Goal: Transaction & Acquisition: Obtain resource

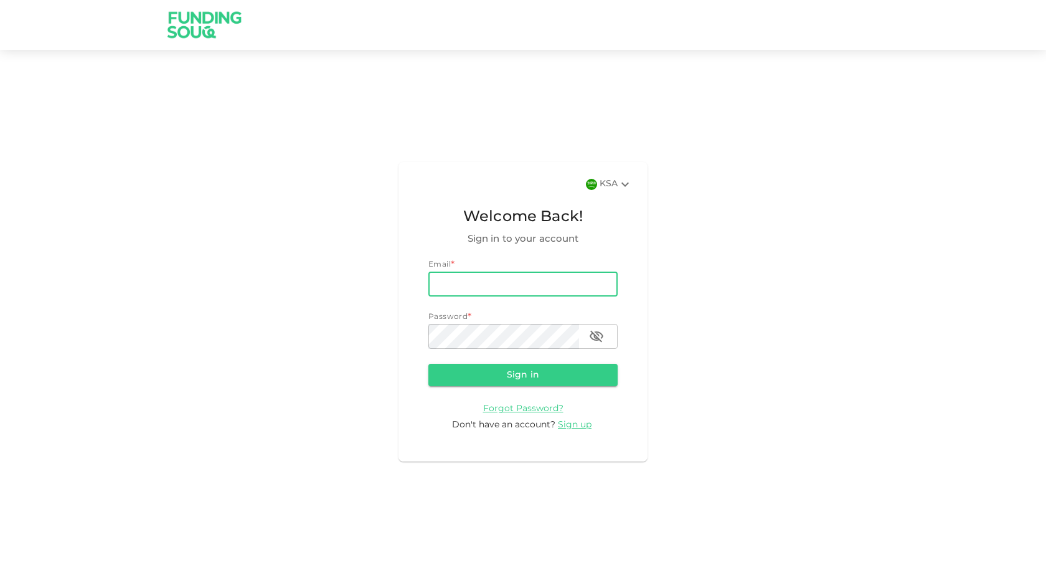
type input "[DOMAIN_NAME][EMAIL_ADDRESS][DOMAIN_NAME]"
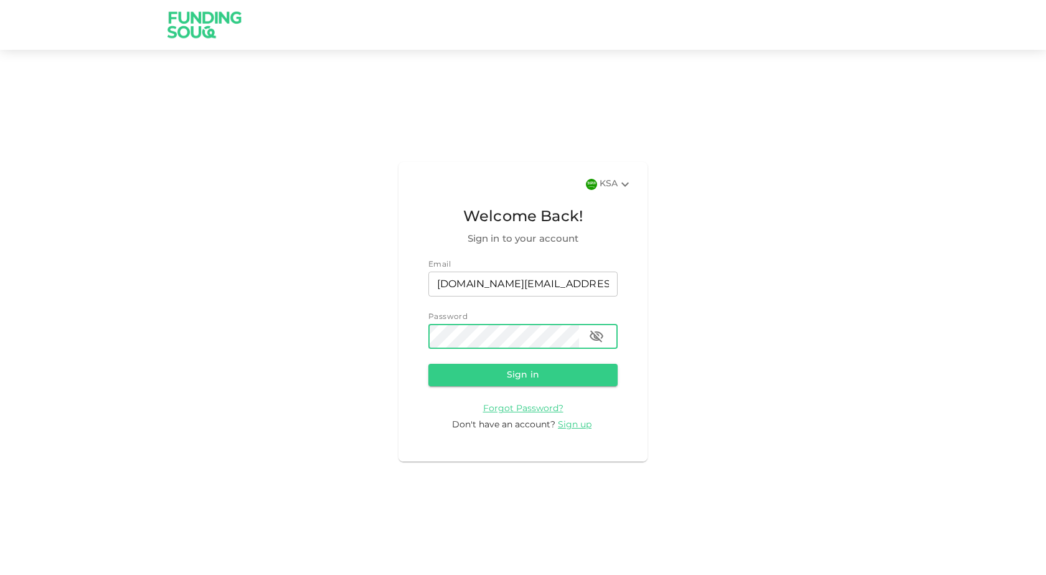
click at [598, 329] on icon "button" at bounding box center [596, 336] width 15 height 15
click at [519, 376] on button "Sign in" at bounding box center [522, 375] width 189 height 22
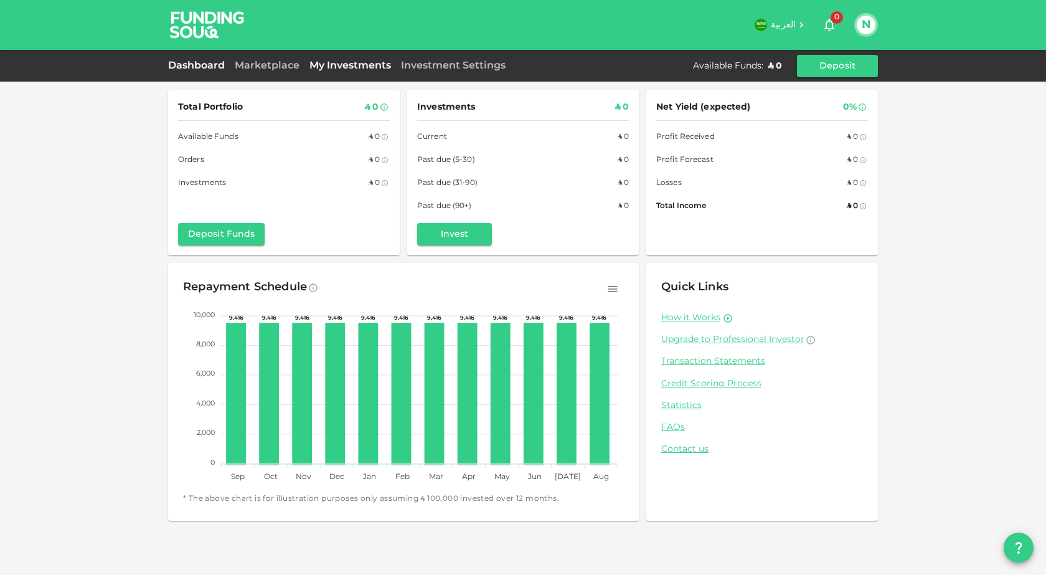
click at [347, 64] on link "My Investments" at bounding box center [350, 65] width 92 height 9
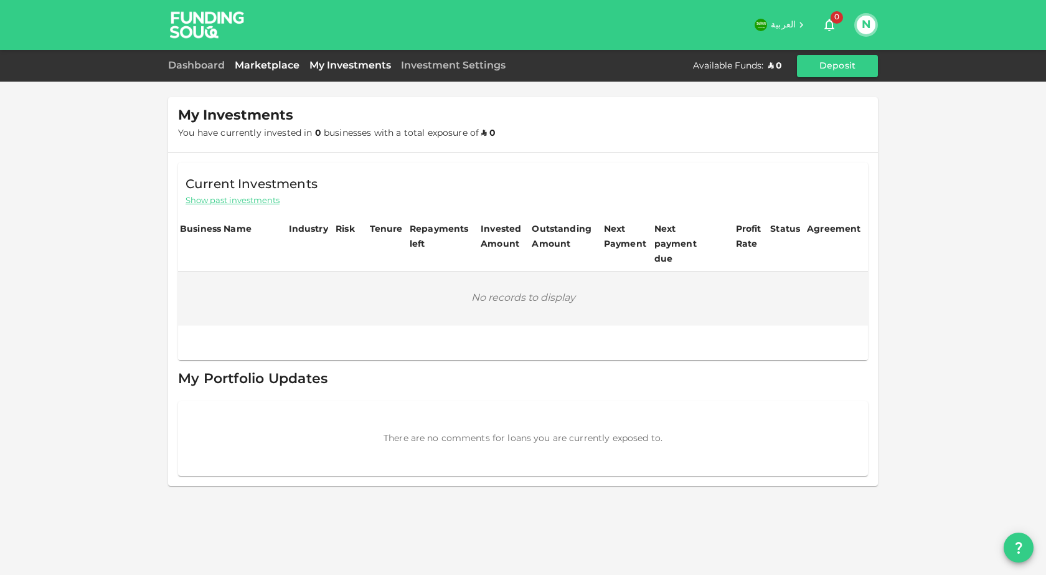
click at [271, 62] on link "Marketplace" at bounding box center [267, 65] width 75 height 9
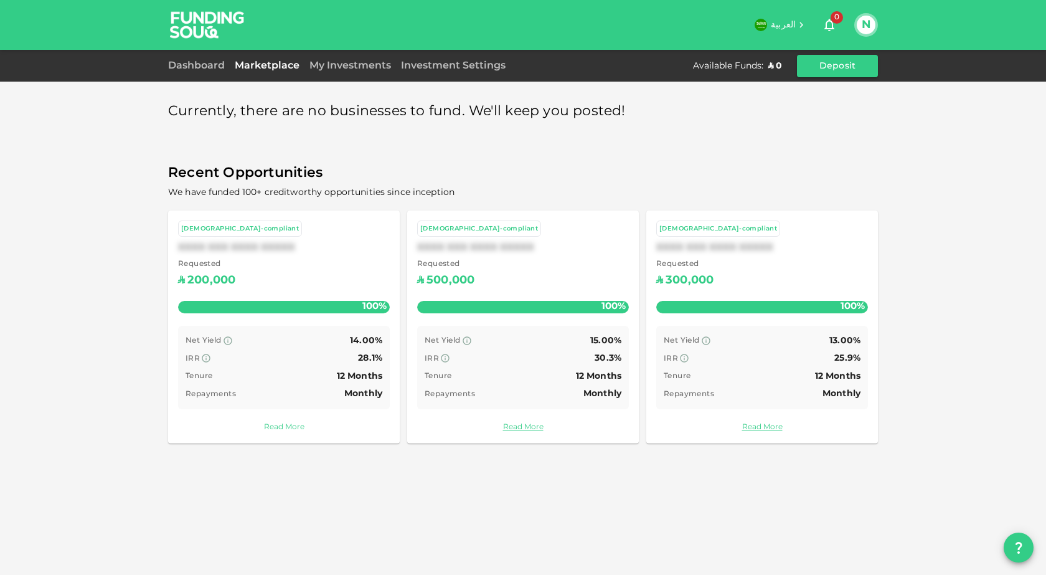
click at [282, 424] on link "Read More" at bounding box center [284, 427] width 212 height 12
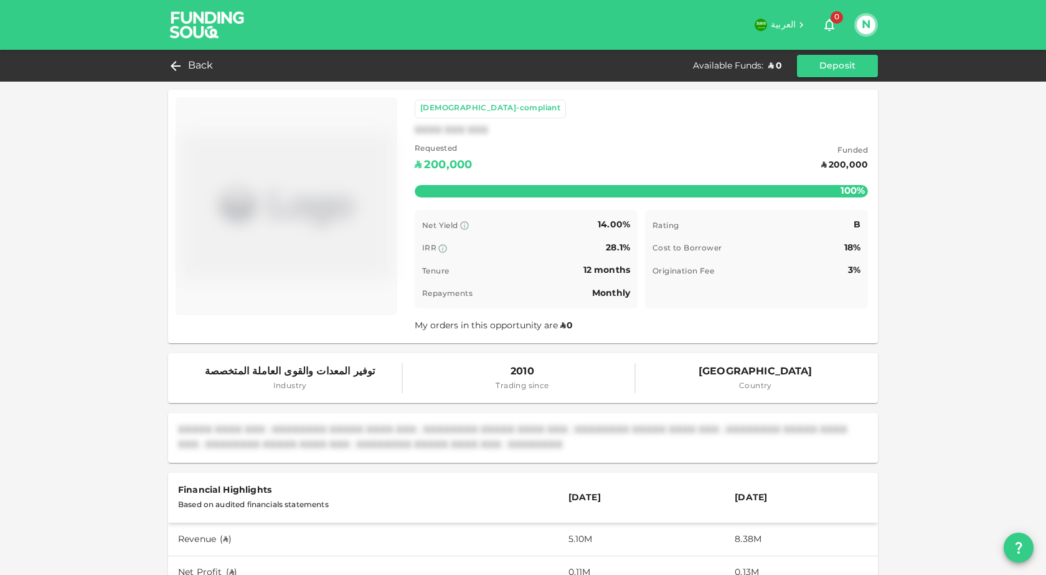
click at [851, 255] on div "18%" at bounding box center [852, 248] width 16 height 16
click at [683, 301] on div "Time remaining" at bounding box center [683, 293] width 63 height 15
click at [197, 64] on span "Back" at bounding box center [201, 65] width 26 height 17
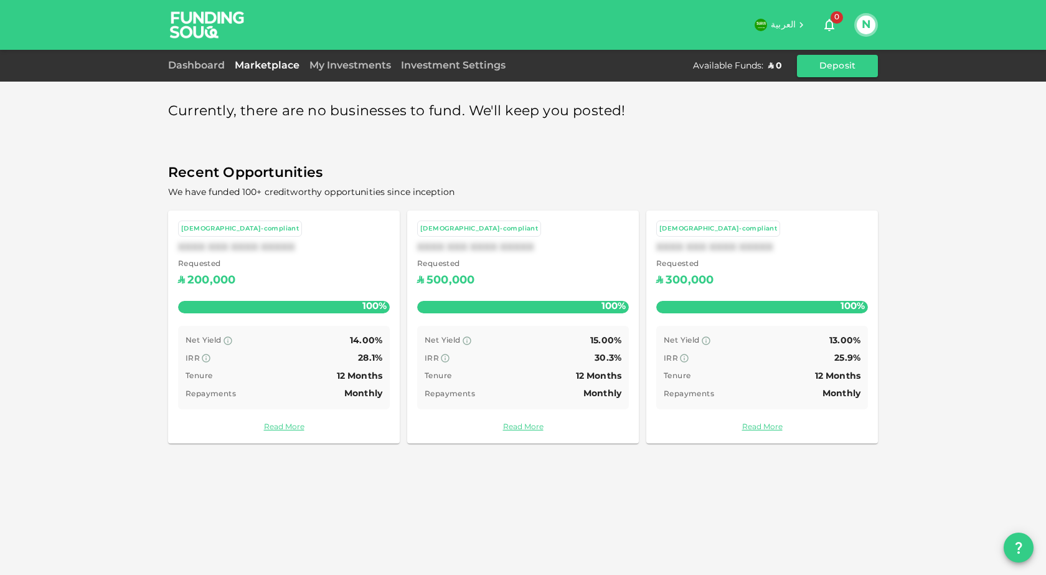
click at [862, 21] on button "N" at bounding box center [866, 25] width 19 height 19
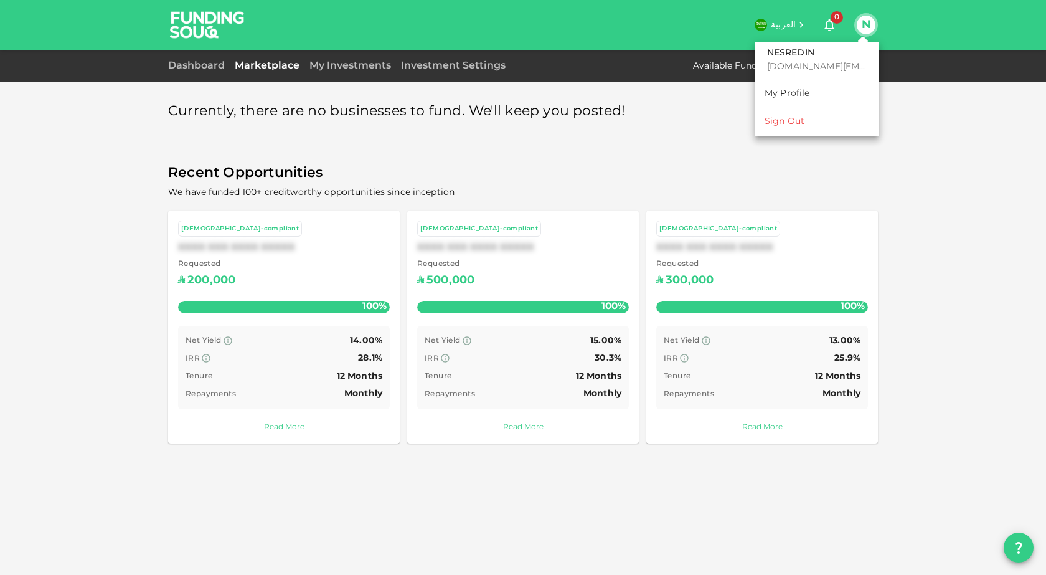
click at [789, 125] on div "Sign Out" at bounding box center [785, 121] width 40 height 12
